Goal: Transaction & Acquisition: Download file/media

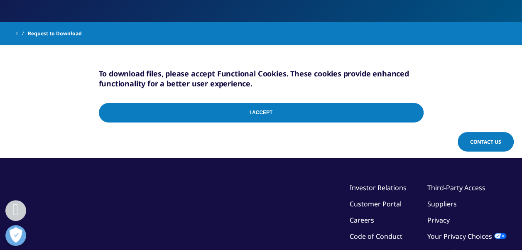
scroll to position [145, 0]
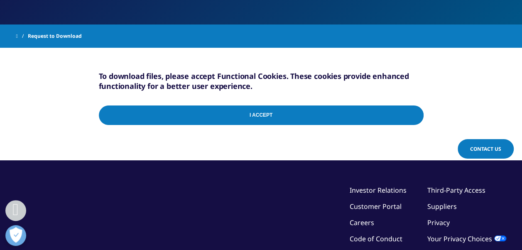
click at [372, 119] on input "I Accept" at bounding box center [261, 116] width 325 height 20
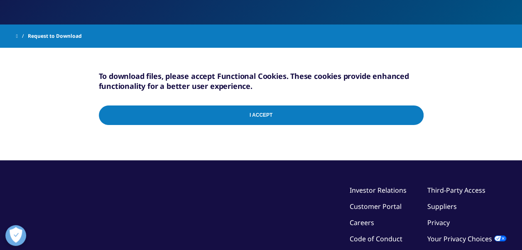
click at [413, 114] on div "I Accept" at bounding box center [261, 117] width 325 height 40
click at [413, 114] on input "I Accept" at bounding box center [261, 116] width 325 height 20
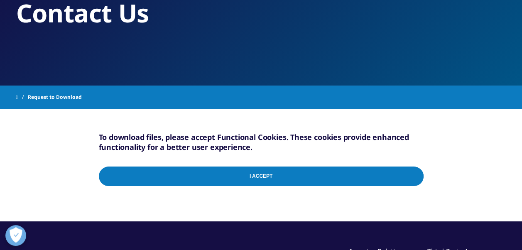
scroll to position [85, 0]
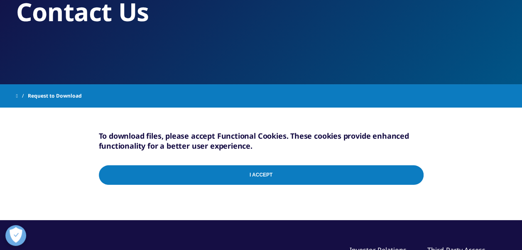
click at [43, 99] on span "Request to Download" at bounding box center [55, 95] width 54 height 15
click at [18, 97] on span at bounding box center [17, 96] width 2 height 6
